Goal: Task Accomplishment & Management: Manage account settings

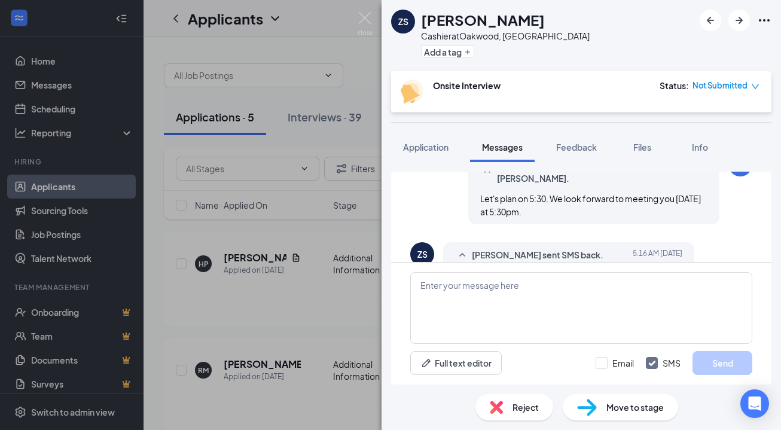
scroll to position [706, 0]
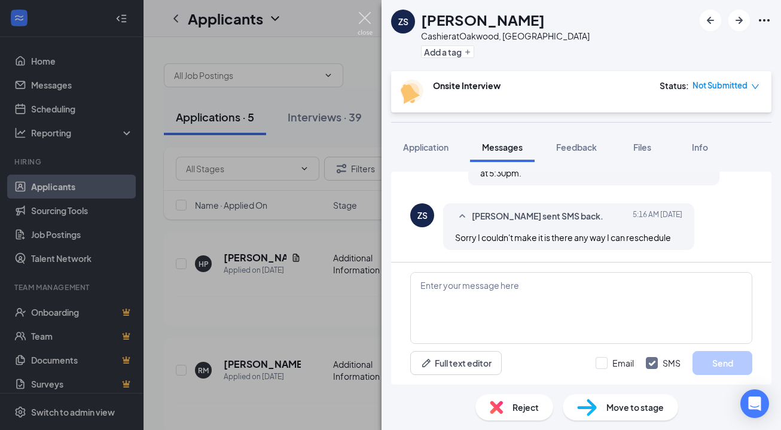
click at [363, 20] on img at bounding box center [365, 23] width 15 height 23
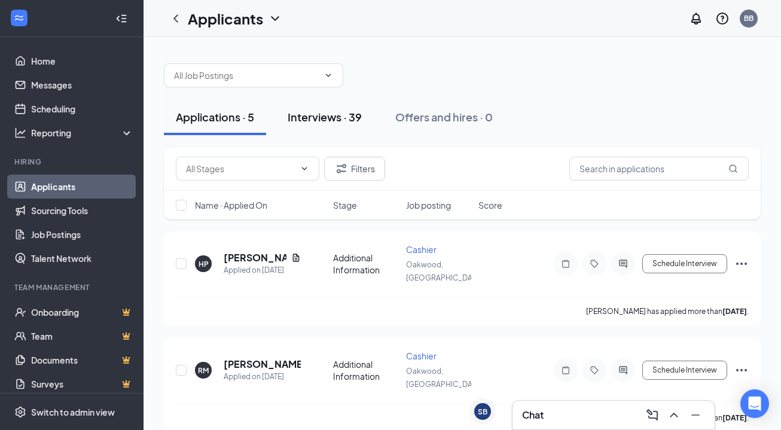
click at [324, 119] on div "Interviews · 39" at bounding box center [325, 116] width 74 height 15
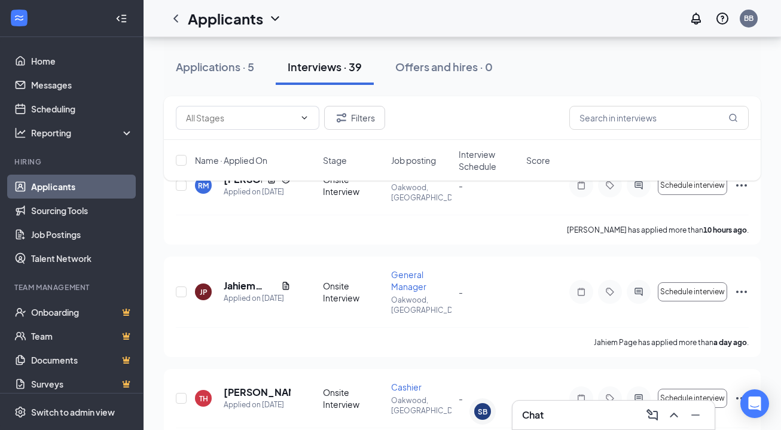
scroll to position [91, 0]
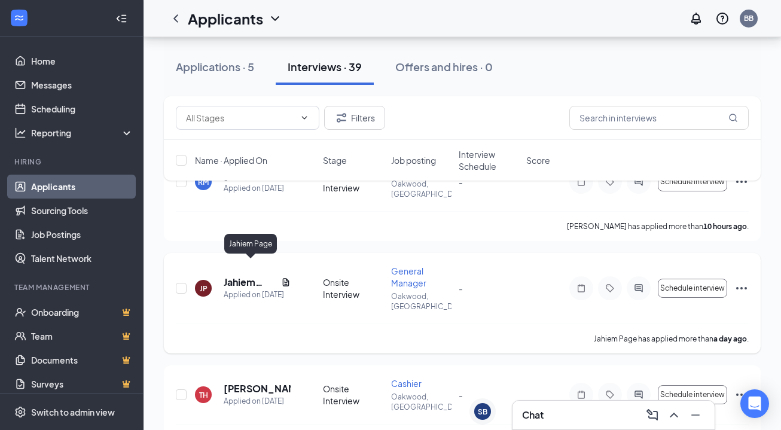
click at [243, 276] on h5 "Jahiem Page" at bounding box center [250, 282] width 53 height 13
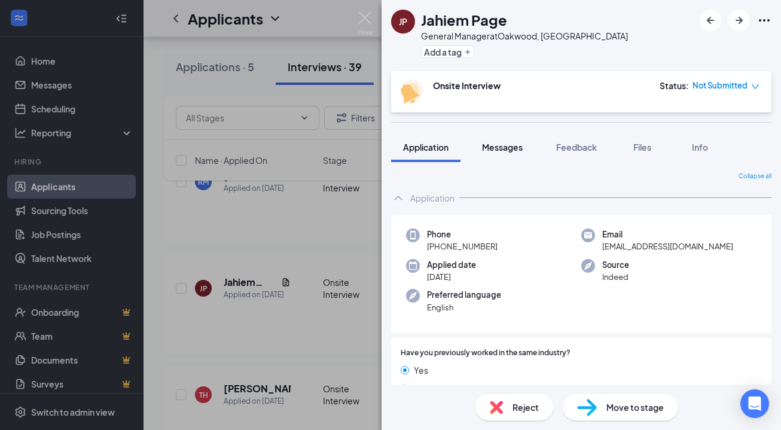
click at [508, 150] on span "Messages" at bounding box center [502, 147] width 41 height 11
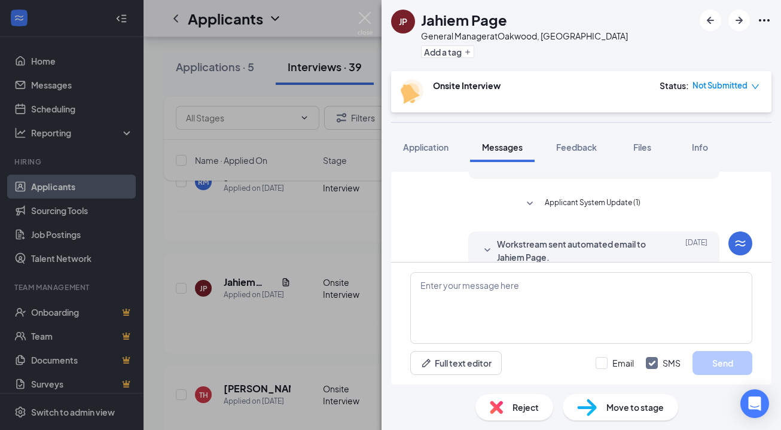
scroll to position [148, 0]
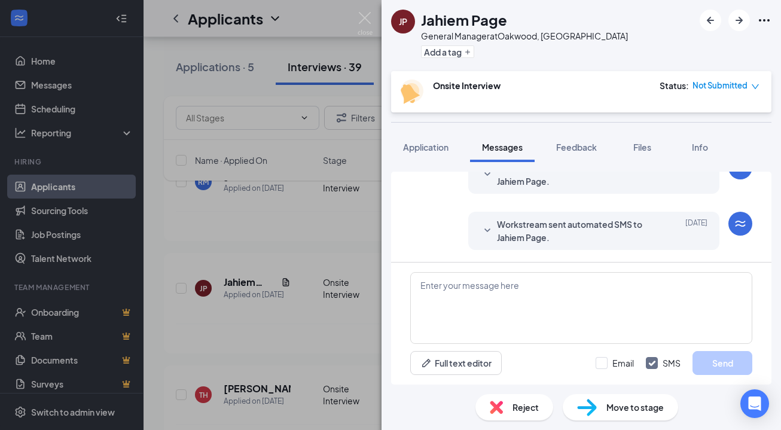
click at [319, 321] on div "JP Jahiem Page General Manager at [GEOGRAPHIC_DATA], [GEOGRAPHIC_DATA] Add a ta…" at bounding box center [390, 215] width 781 height 430
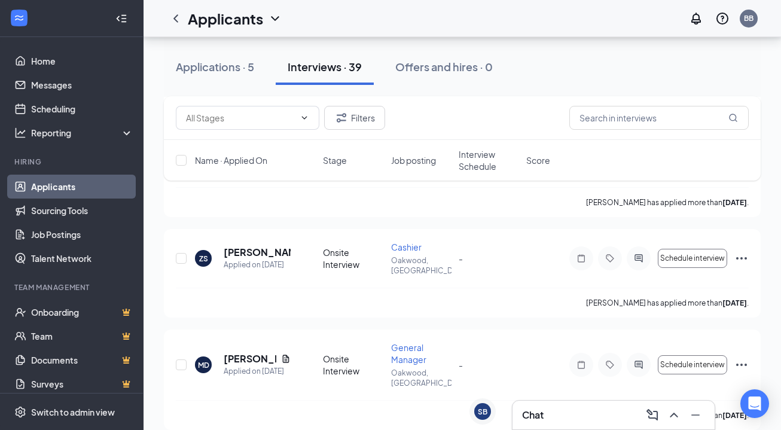
scroll to position [534, 0]
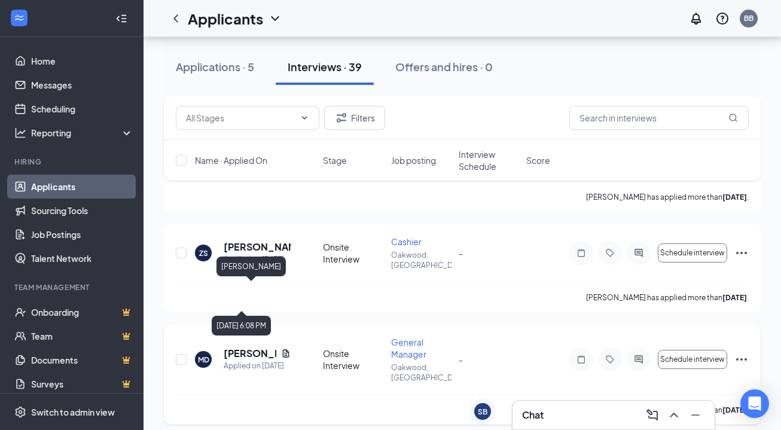
click at [250, 347] on h5 "[PERSON_NAME]" at bounding box center [250, 353] width 53 height 13
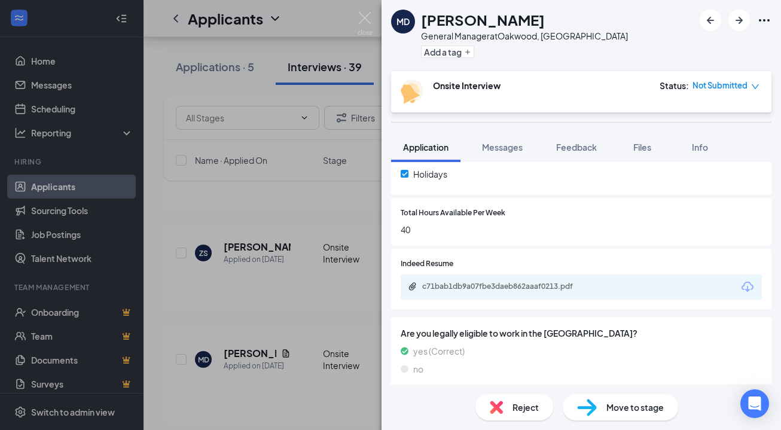
scroll to position [480, 0]
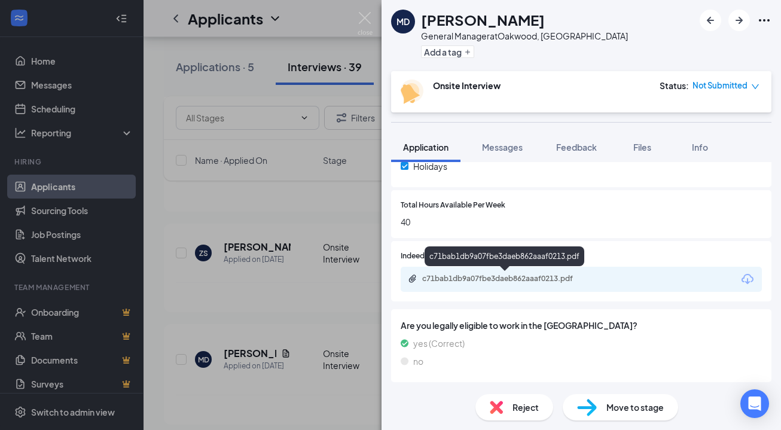
click at [499, 280] on div "c71bab1db9a07fbe3daeb862aaaf0213.pdf" at bounding box center [505, 279] width 167 height 10
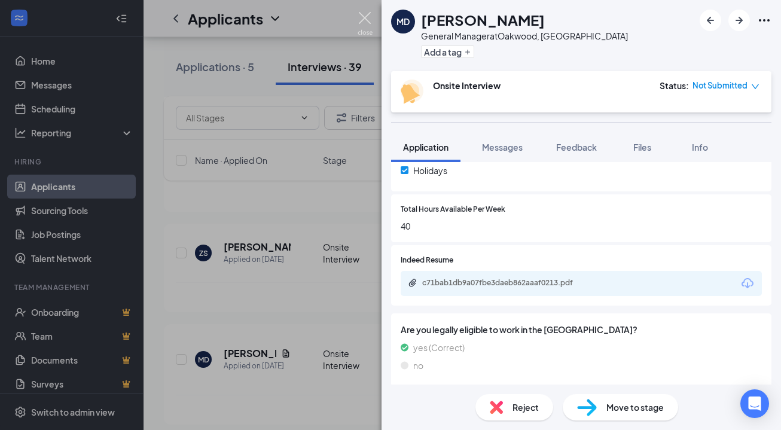
click at [364, 18] on img at bounding box center [365, 23] width 15 height 23
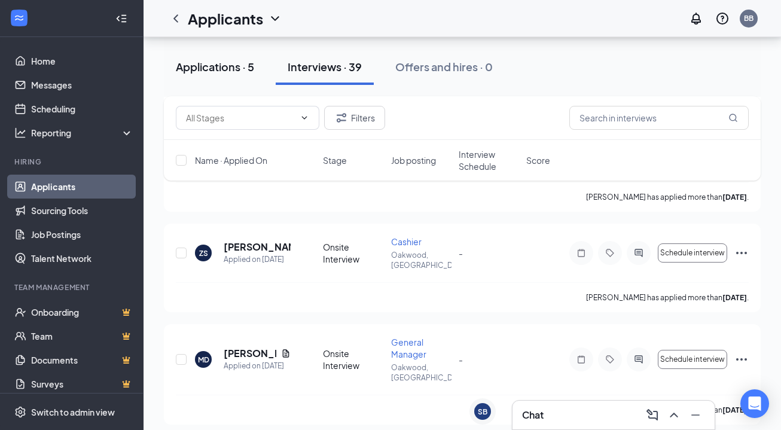
click at [204, 65] on div "Applications · 5" at bounding box center [215, 66] width 78 height 15
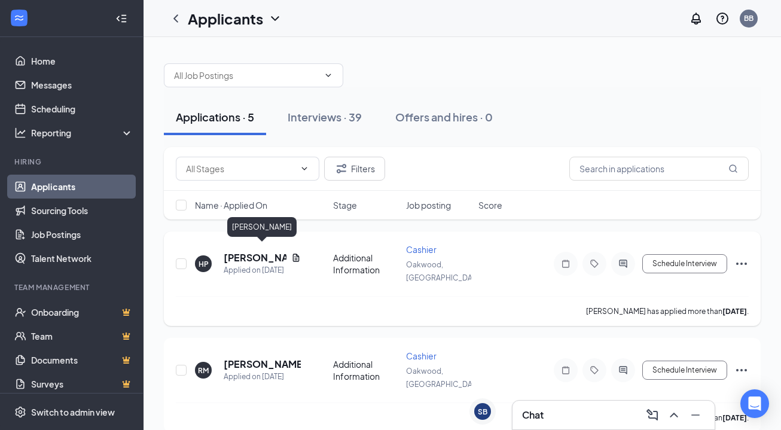
click at [234, 254] on h5 "[PERSON_NAME]" at bounding box center [255, 257] width 63 height 13
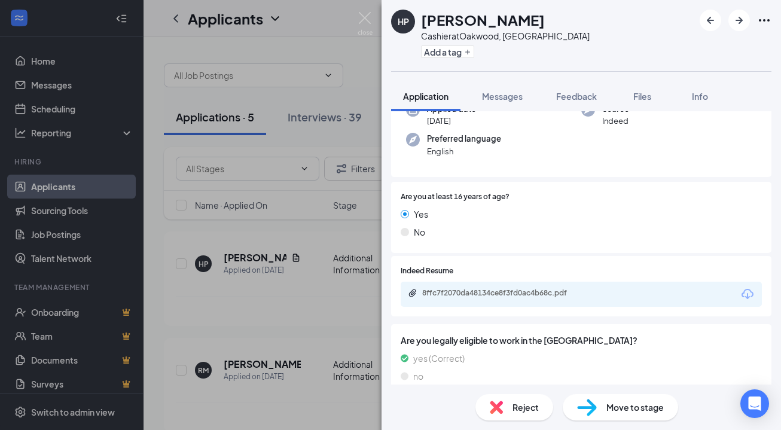
scroll to position [107, 0]
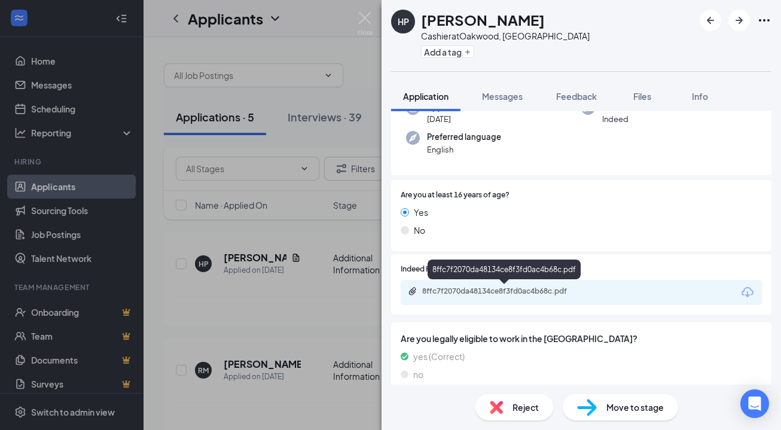
click at [486, 292] on div "8ffc7f2070da48134ce8f3fd0ac4b68c.pdf" at bounding box center [505, 292] width 167 height 10
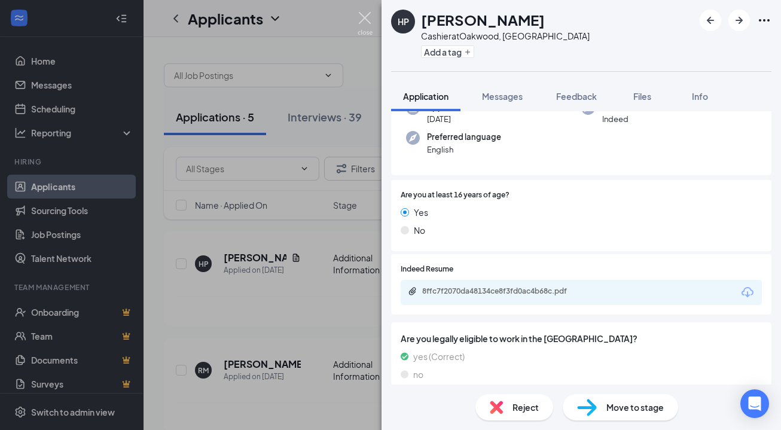
click at [365, 22] on img at bounding box center [365, 23] width 15 height 23
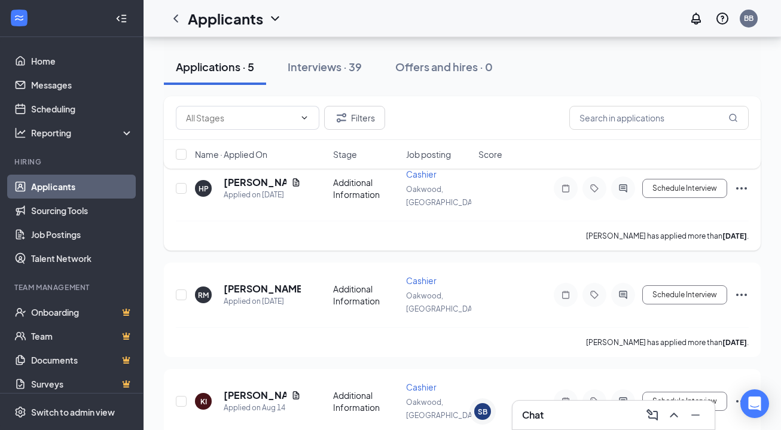
scroll to position [78, 0]
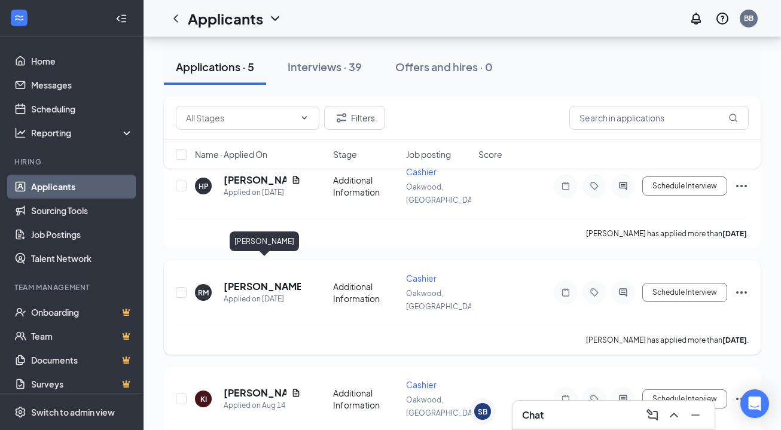
click at [252, 280] on h5 "[PERSON_NAME]" at bounding box center [262, 286] width 77 height 13
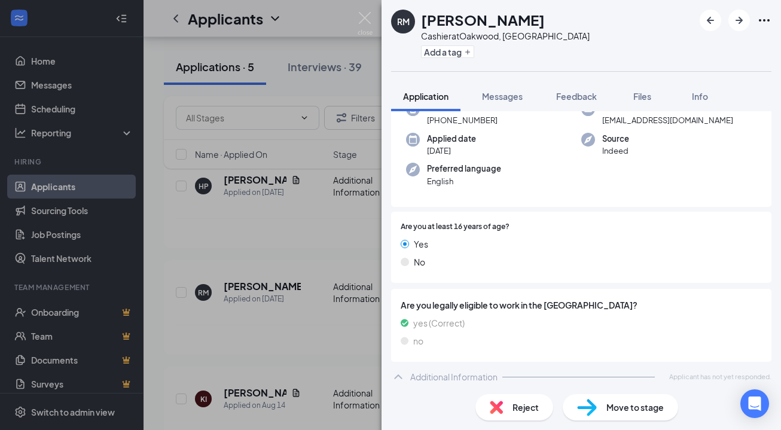
scroll to position [80, 0]
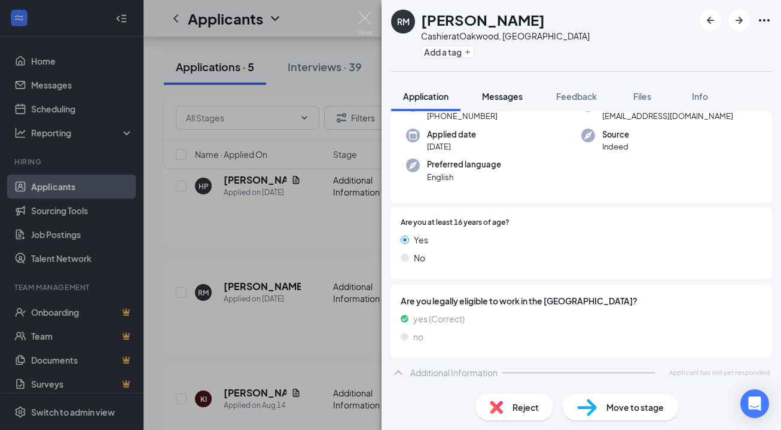
click at [511, 97] on span "Messages" at bounding box center [502, 96] width 41 height 11
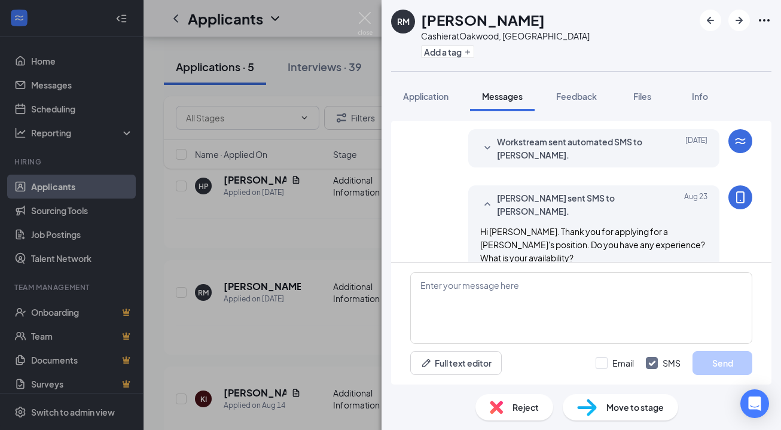
scroll to position [355, 0]
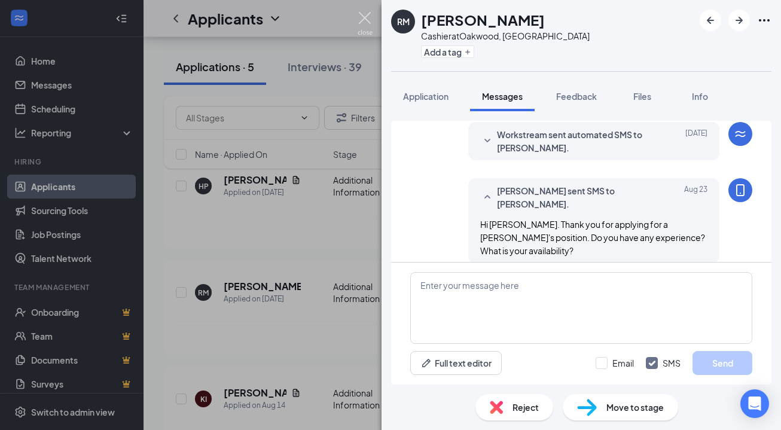
click at [364, 18] on img at bounding box center [365, 23] width 15 height 23
